Goal: Task Accomplishment & Management: Use online tool/utility

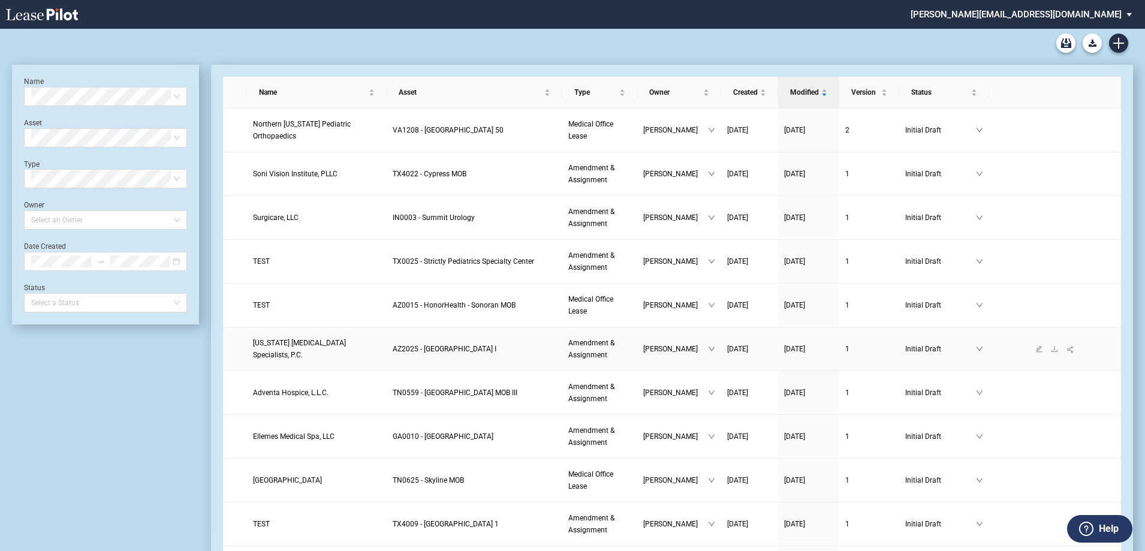
click at [319, 348] on span "[US_STATE] [MEDICAL_DATA] Specialists, P.C." at bounding box center [299, 349] width 93 height 20
click at [307, 352] on span "[US_STATE] [MEDICAL_DATA] Specialists, P.C." at bounding box center [299, 349] width 93 height 20
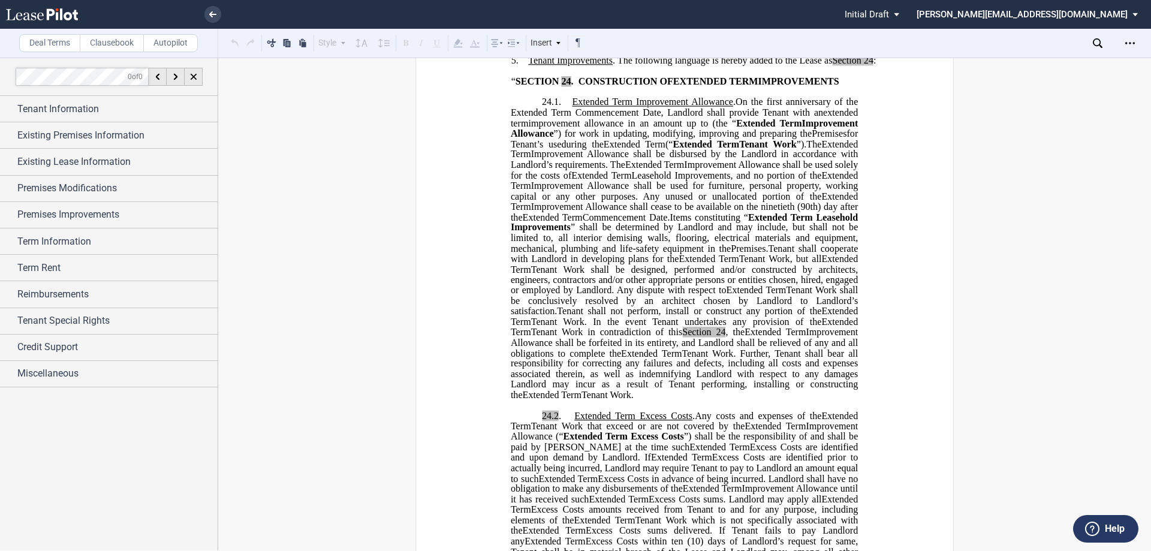
scroll to position [659, 0]
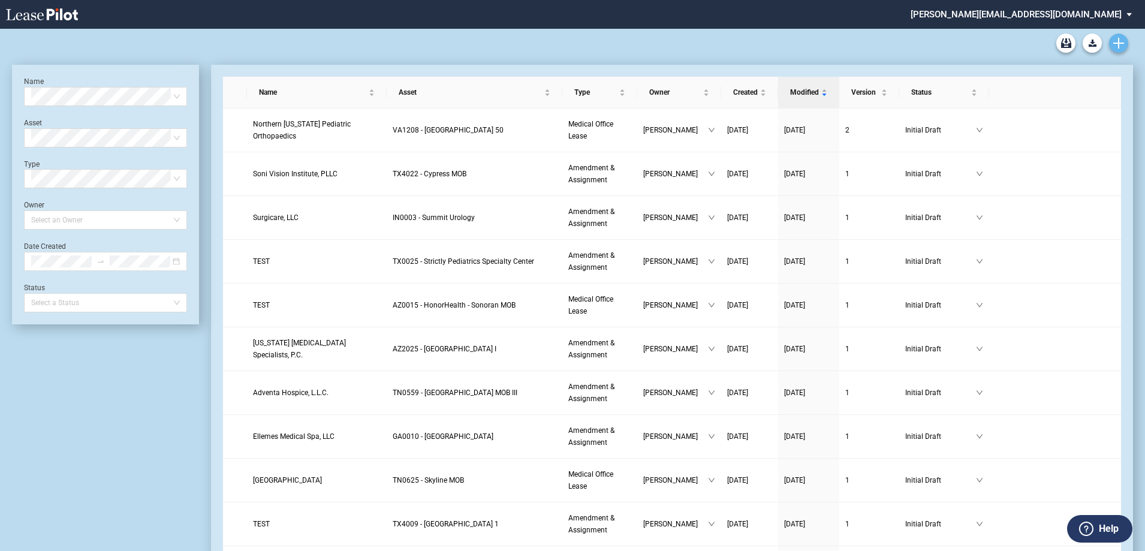
click at [1113, 47] on icon "Create new document" at bounding box center [1118, 43] width 11 height 11
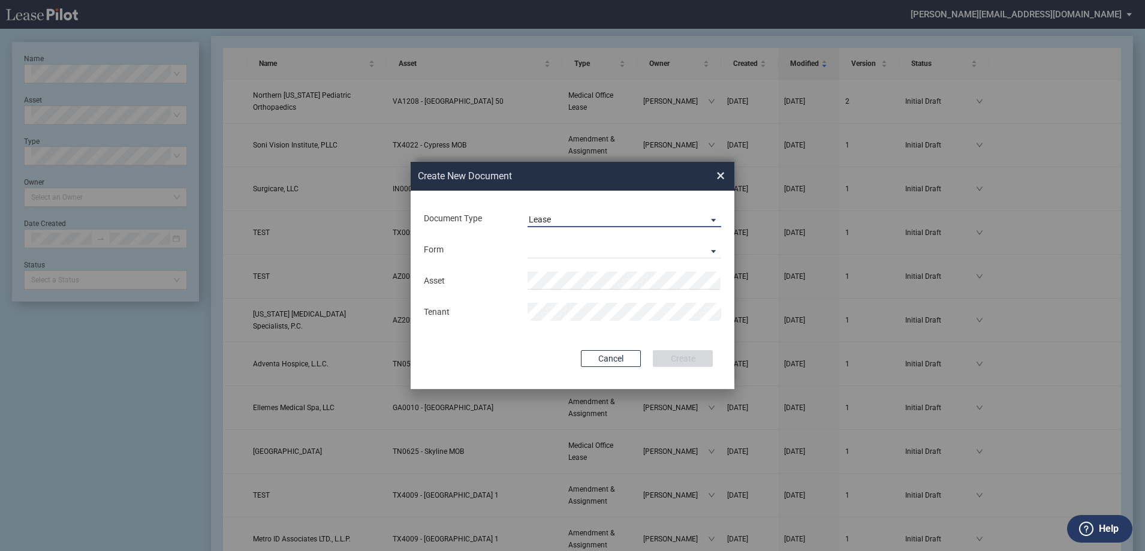
click at [639, 218] on span "Lease" at bounding box center [615, 220] width 172 height 12
click at [577, 248] on div "Amendment" at bounding box center [555, 248] width 52 height 13
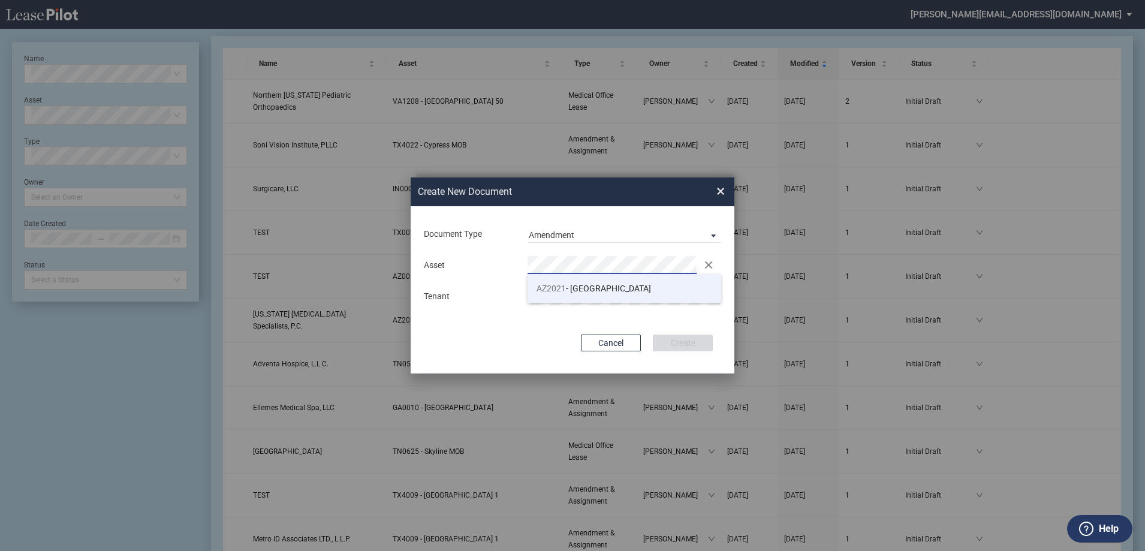
click at [592, 289] on span "AZ2021 - [GEOGRAPHIC_DATA]" at bounding box center [593, 288] width 114 height 10
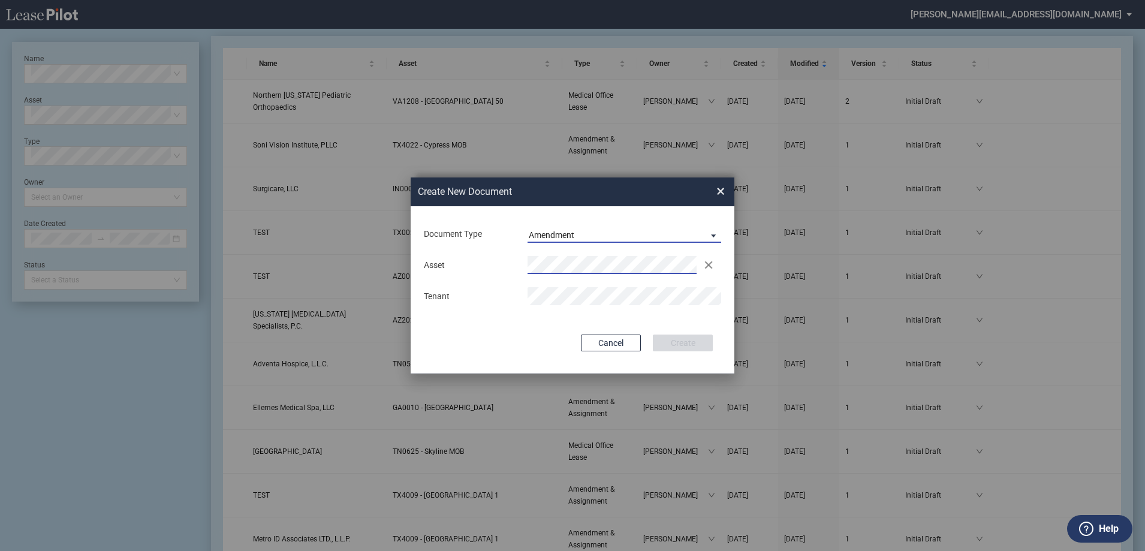
click at [658, 235] on span "Amendment" at bounding box center [615, 236] width 172 height 12
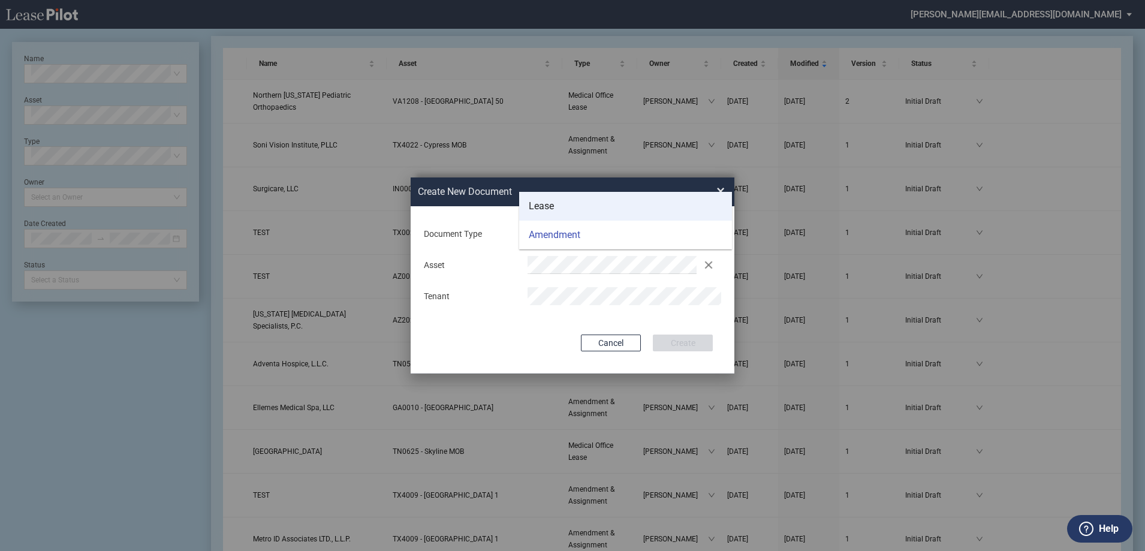
click at [600, 211] on md-option "Lease" at bounding box center [625, 206] width 213 height 29
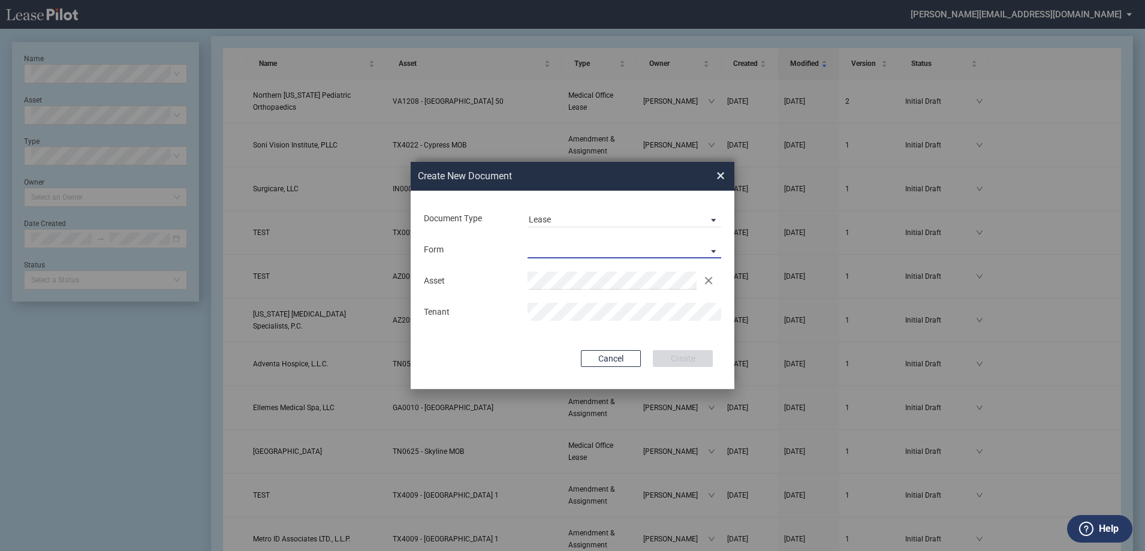
click at [606, 244] on md-select "Medical Office Lease Scottsdale Lease Louisville Lease [GEOGRAPHIC_DATA] [GEOGR…" at bounding box center [624, 249] width 194 height 18
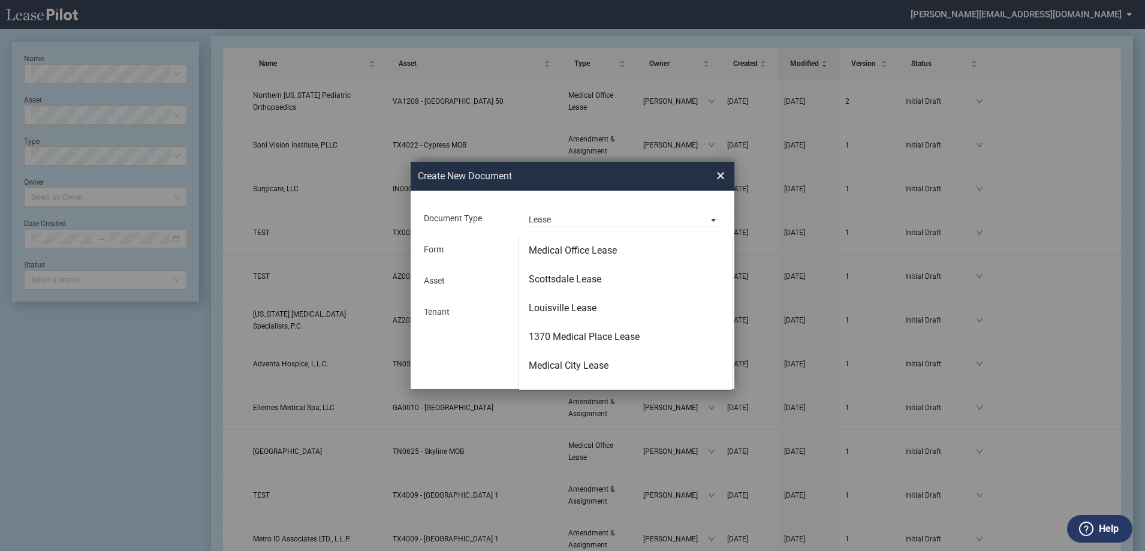
click at [558, 186] on md-backdrop at bounding box center [572, 290] width 1145 height 580
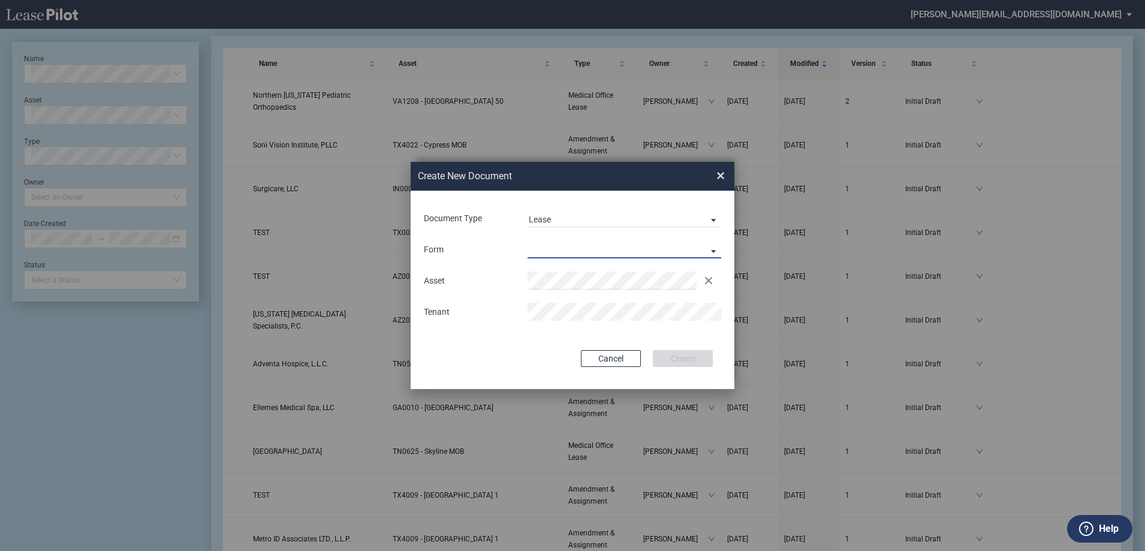
click at [599, 246] on md-select "Lease Form" at bounding box center [624, 249] width 194 height 18
